Goal: Task Accomplishment & Management: Use online tool/utility

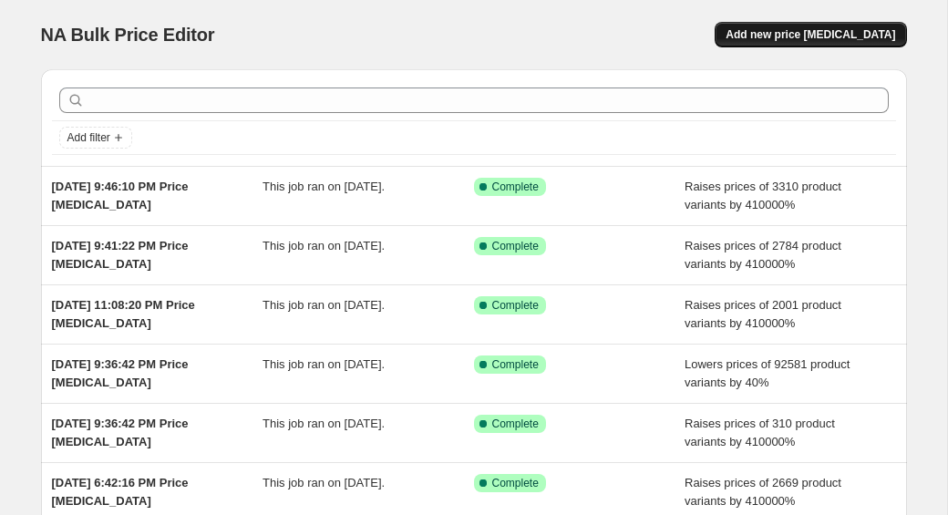
click at [774, 28] on span "Add new price [MEDICAL_DATA]" at bounding box center [809, 34] width 169 height 15
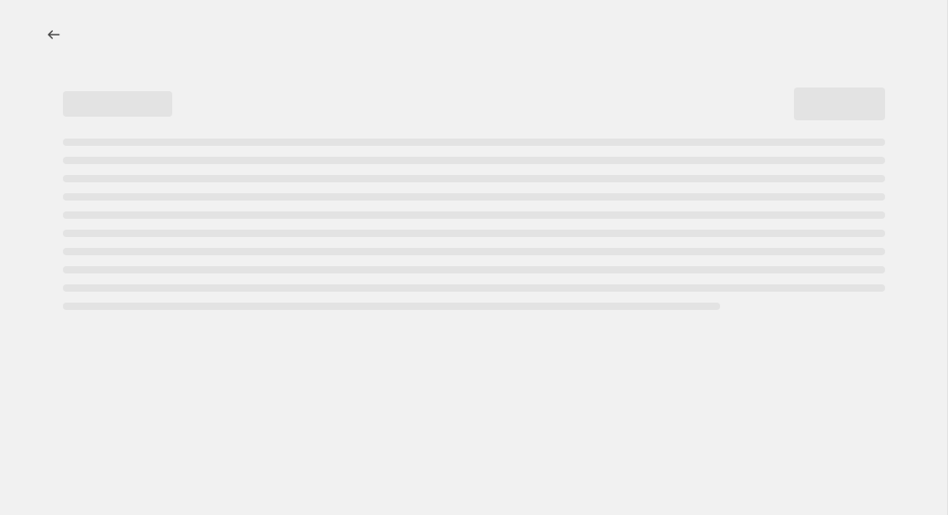
select select "percentage"
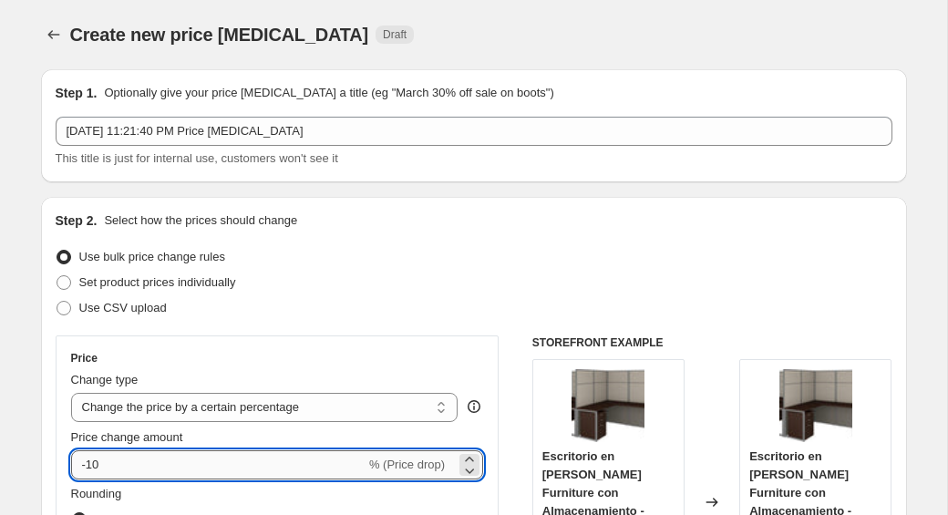
click at [146, 453] on input "-10" at bounding box center [218, 464] width 294 height 29
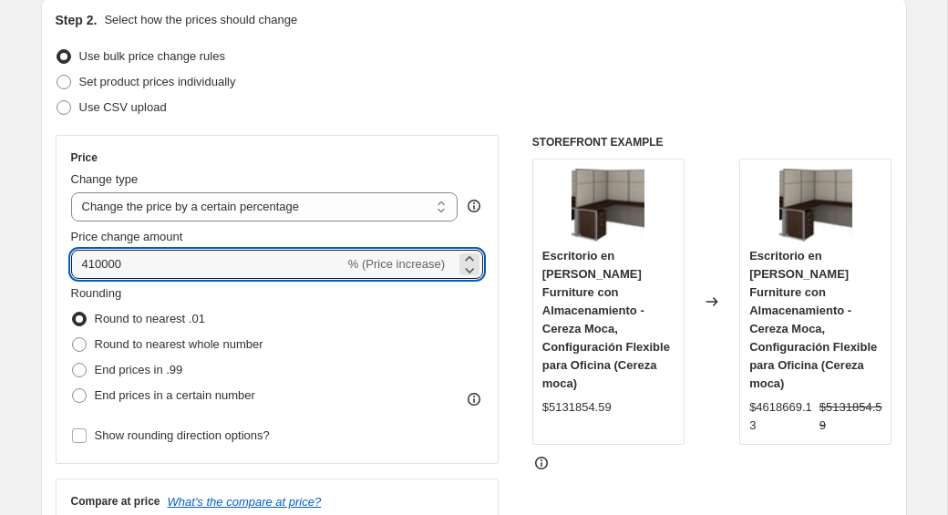
scroll to position [215, 0]
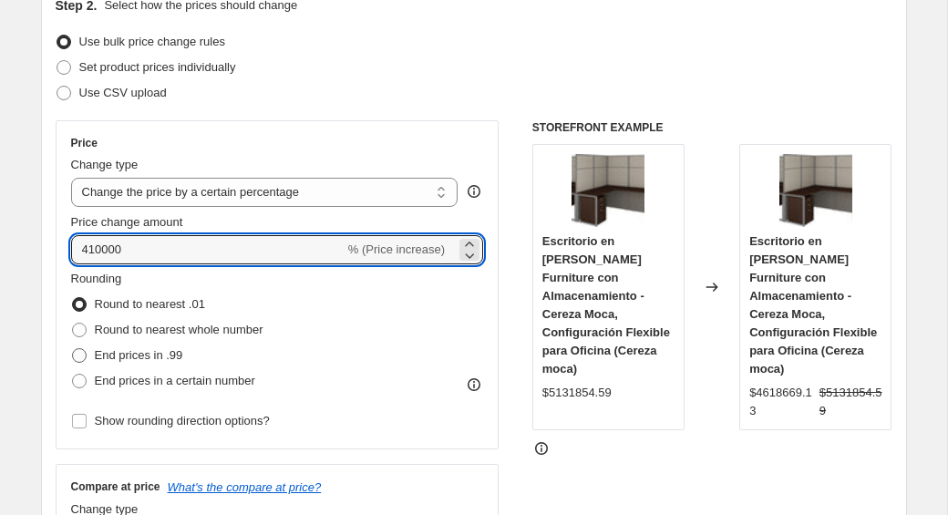
type input "410000"
click at [107, 358] on span "End prices in .99" at bounding box center [139, 355] width 88 height 14
click at [73, 349] on input "End prices in .99" at bounding box center [72, 348] width 1 height 1
radio input "true"
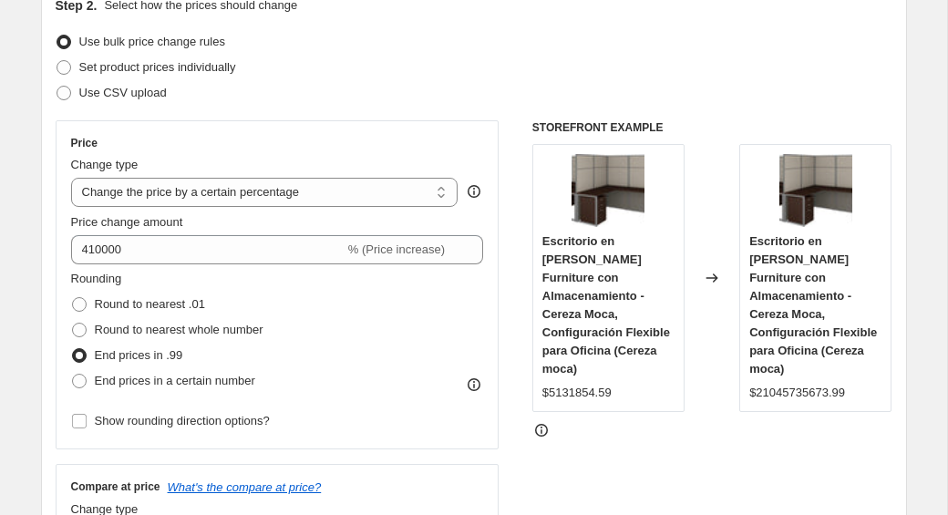
scroll to position [425, 0]
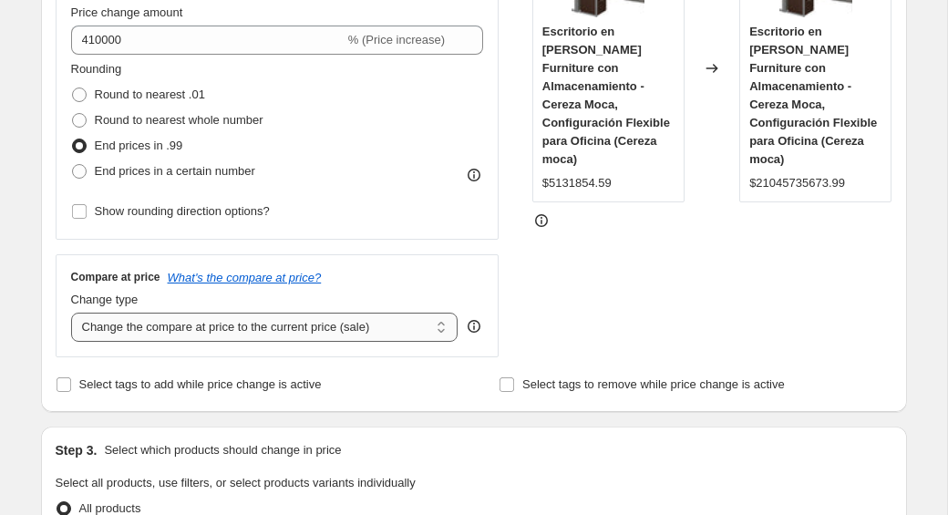
click at [154, 341] on select "Change the compare at price to the current price (sale) Change the compare at p…" at bounding box center [264, 327] width 387 height 29
select select "remove"
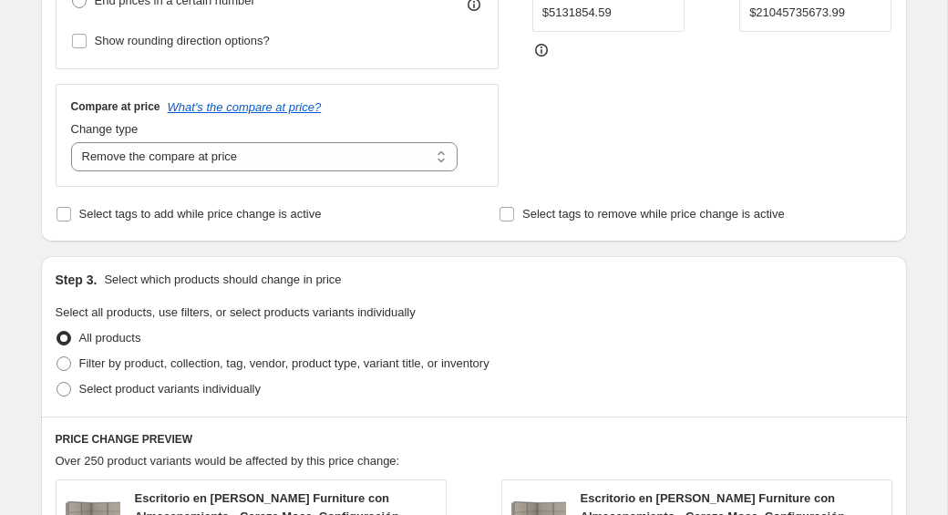
scroll to position [655, 0]
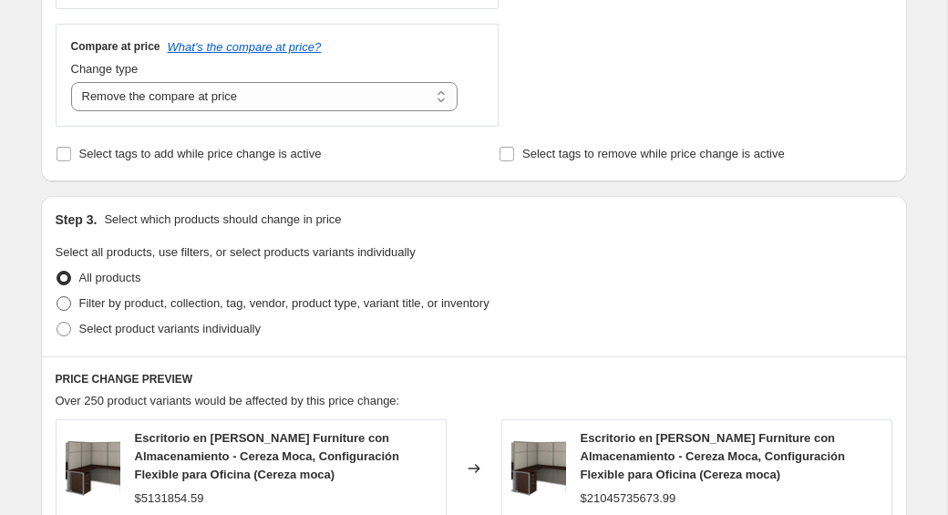
click at [143, 298] on span "Filter by product, collection, tag, vendor, product type, variant title, or inv…" at bounding box center [284, 303] width 410 height 14
click at [57, 297] on input "Filter by product, collection, tag, vendor, product type, variant title, or inv…" at bounding box center [56, 296] width 1 height 1
radio input "true"
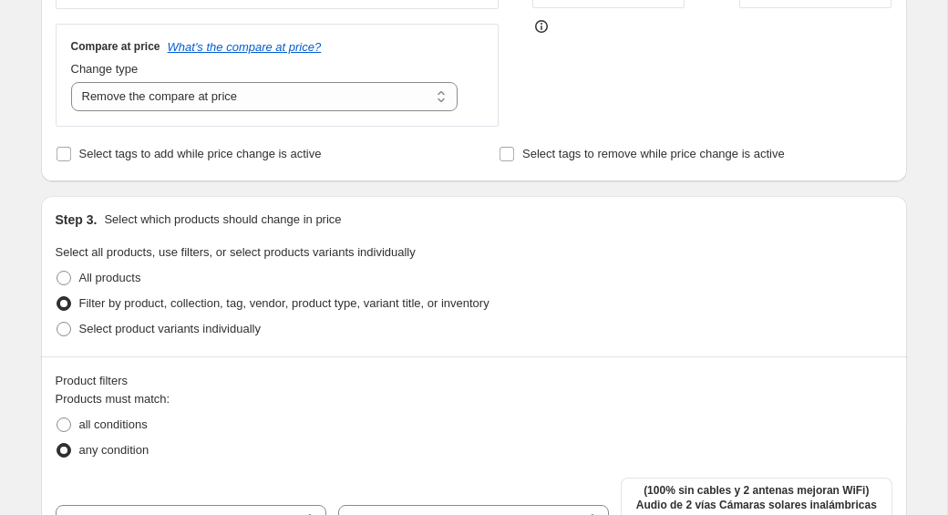
click at [339, 433] on div "all conditions" at bounding box center [474, 425] width 836 height 26
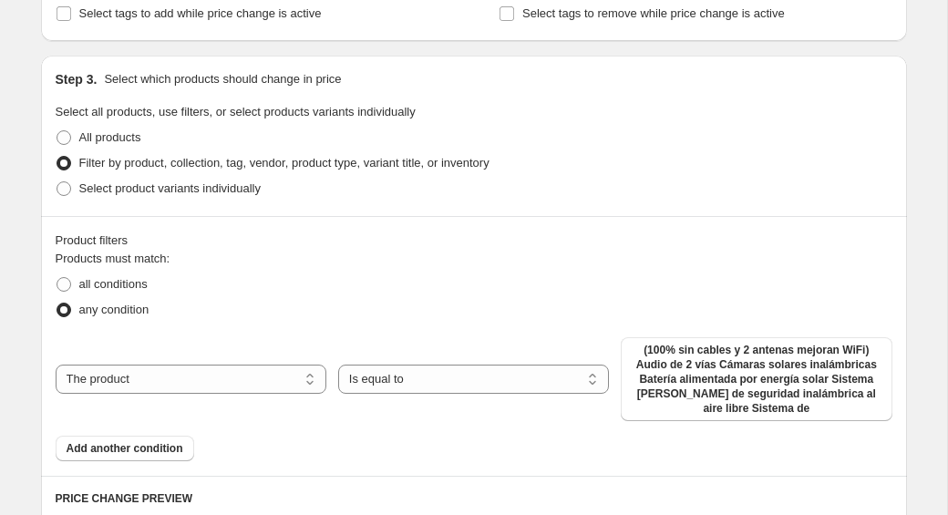
scroll to position [815, 0]
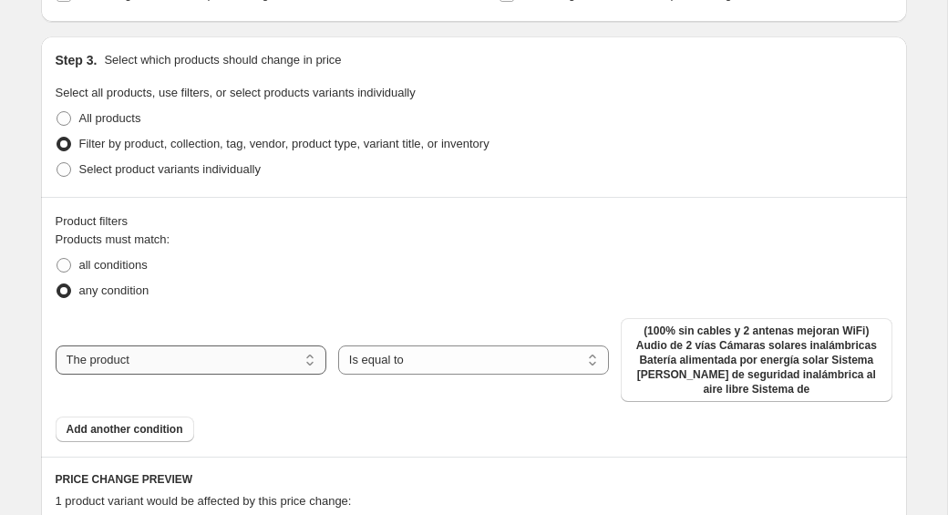
click at [295, 366] on select "The product The product's collection The product's tag The product's vendor The…" at bounding box center [191, 359] width 271 height 29
select select "collection"
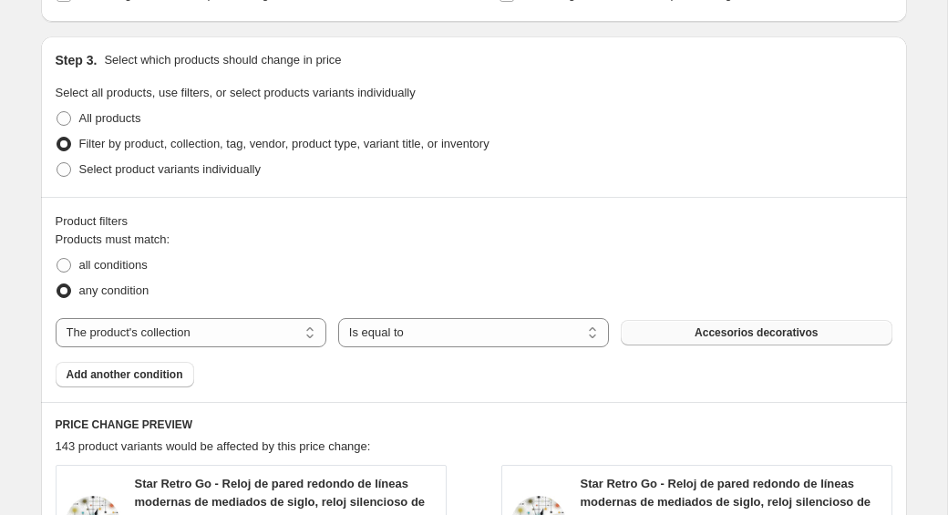
click at [684, 339] on button "Accesorios decorativos" at bounding box center [756, 333] width 271 height 26
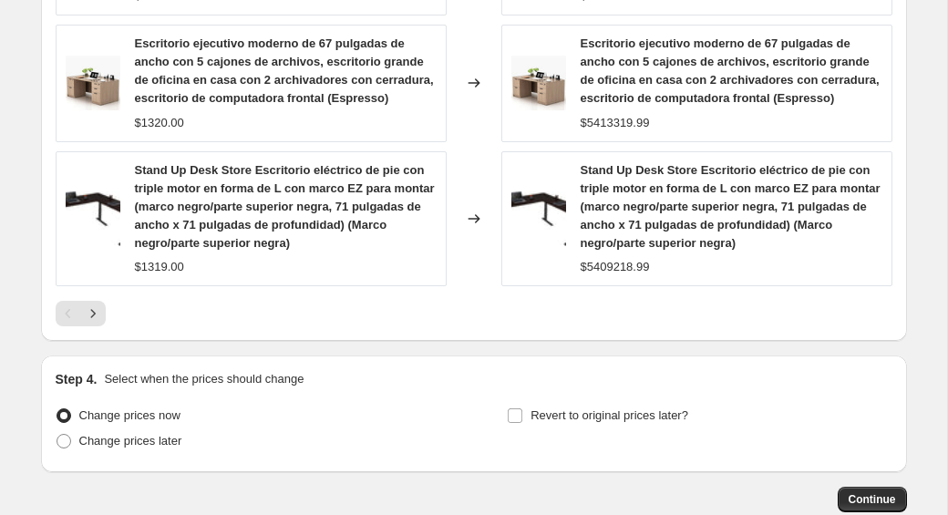
scroll to position [1759, 0]
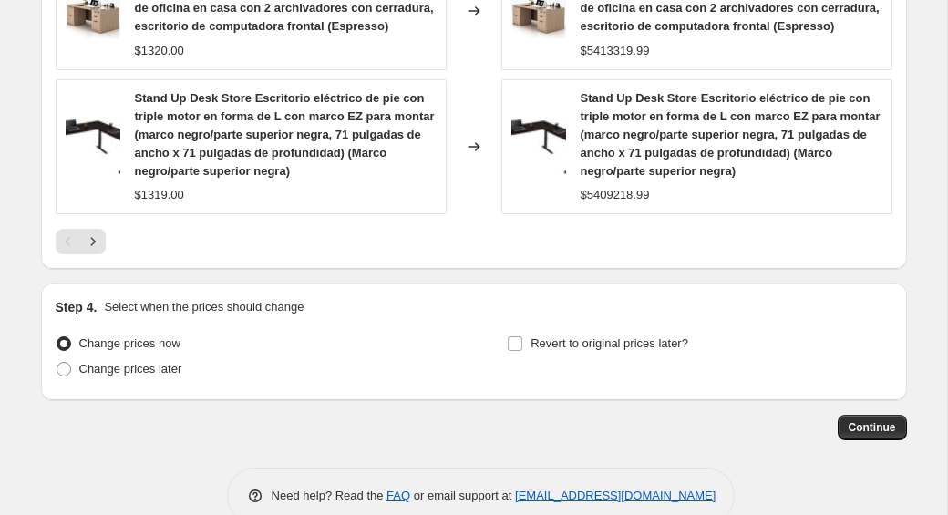
click at [848, 415] on button "Continue" at bounding box center [871, 428] width 69 height 26
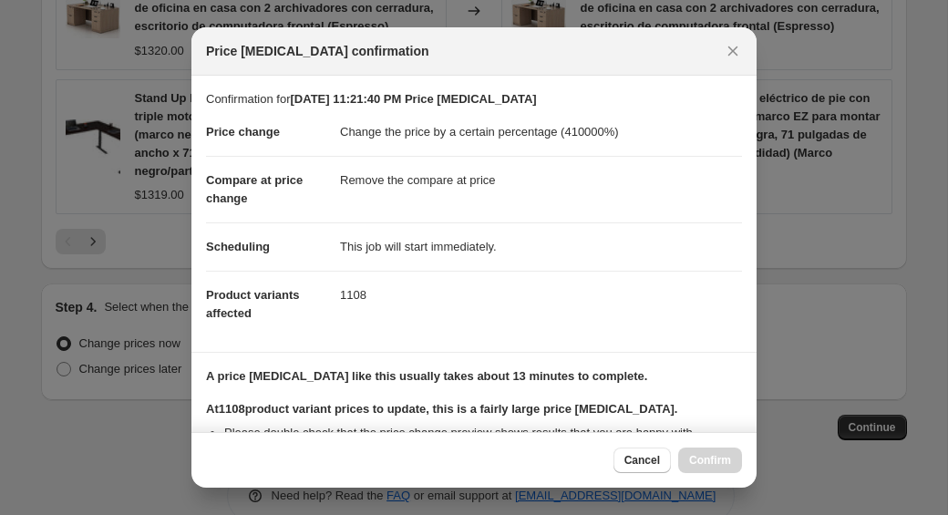
scroll to position [241, 0]
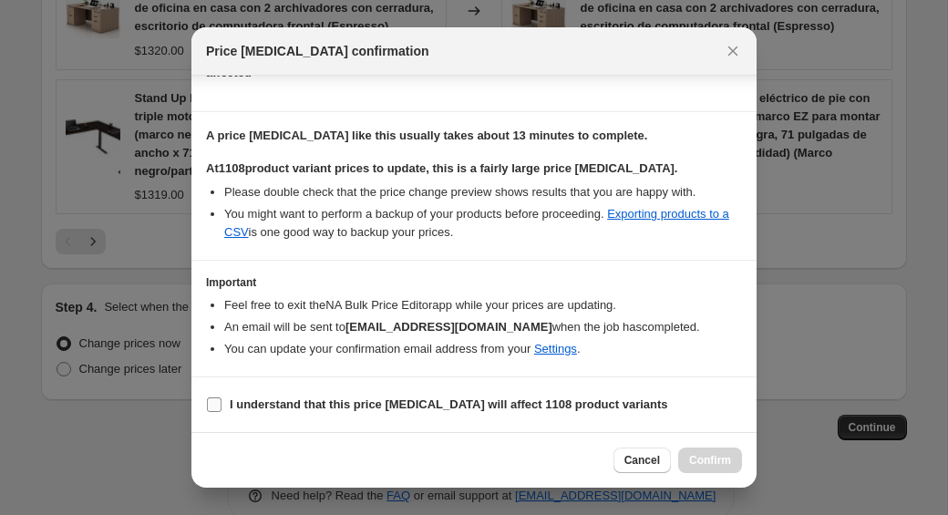
click at [220, 404] on input "I understand that this price [MEDICAL_DATA] will affect 1108 product variants" at bounding box center [214, 404] width 15 height 15
checkbox input "true"
click at [700, 456] on span "Confirm" at bounding box center [710, 460] width 42 height 15
